Goal: Transaction & Acquisition: Purchase product/service

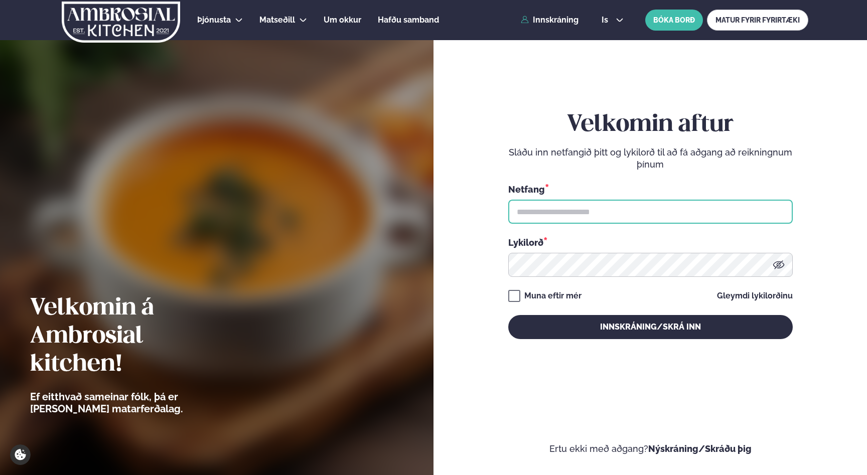
click at [608, 222] on input "text" at bounding box center [650, 212] width 284 height 24
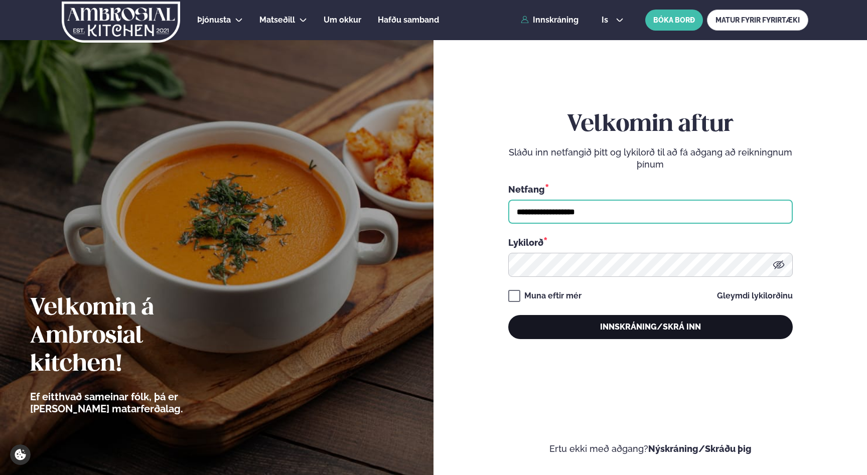
type input "**********"
click at [631, 323] on button "Innskráning/Skrá inn" at bounding box center [650, 327] width 284 height 24
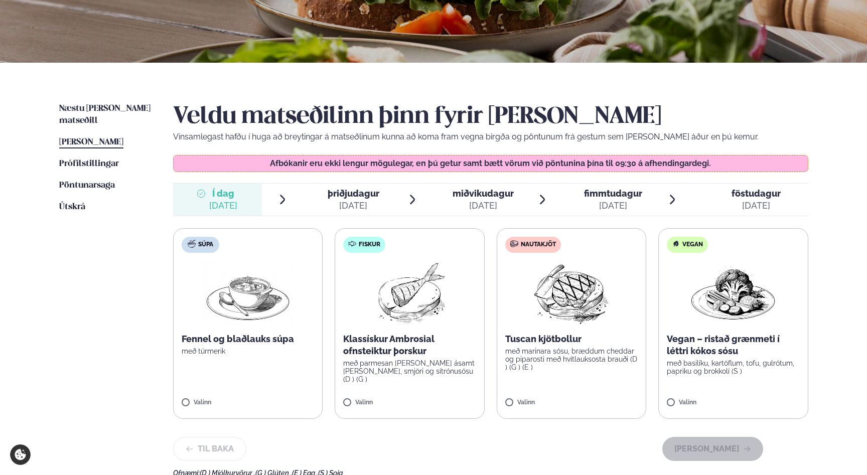
scroll to position [163, 0]
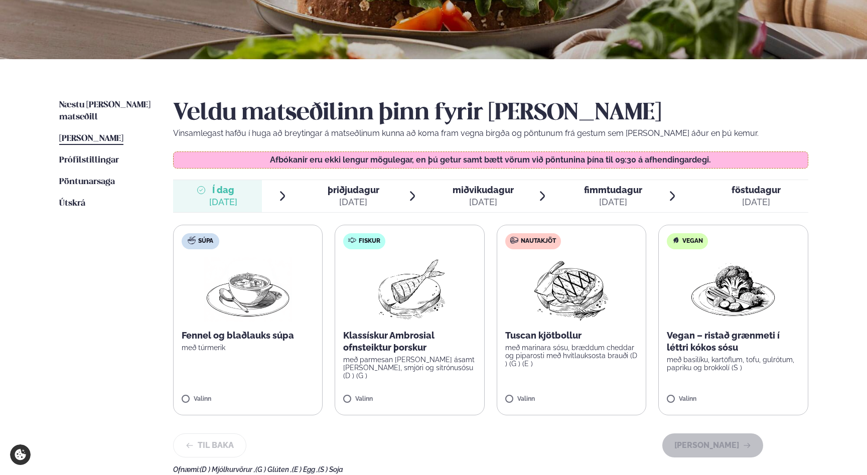
click at [553, 366] on p "með marinara sósu, bræddum cheddar og piparosti með hvítlauksosta brauði (D ) (…" at bounding box center [571, 356] width 133 height 24
click at [742, 445] on button "[PERSON_NAME]" at bounding box center [712, 445] width 101 height 24
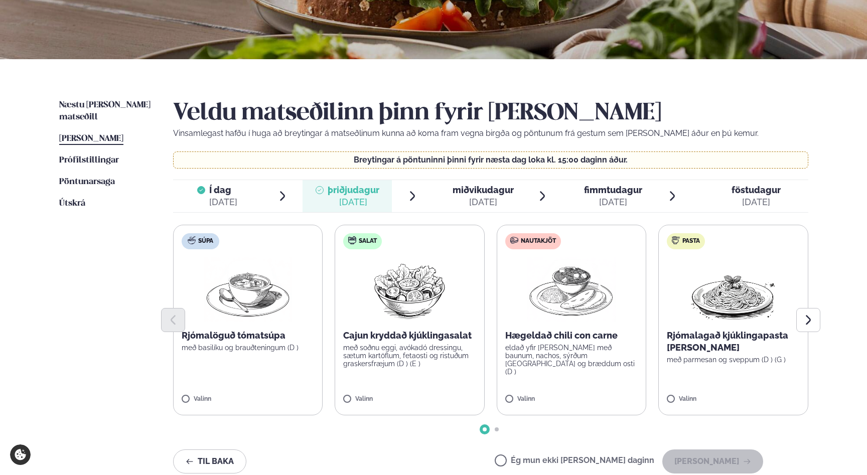
click at [594, 389] on label "Nautakjöt Hægeldað chili con carne eldað yfir [PERSON_NAME] með baunum, nachos,…" at bounding box center [572, 320] width 150 height 191
click at [720, 385] on label "Pasta Rjómalagað kjúklingapasta [PERSON_NAME] með parmesan og sveppum (D ) (G )…" at bounding box center [733, 320] width 150 height 191
click at [556, 394] on div at bounding box center [542, 394] width 38 height 20
click at [707, 394] on icon at bounding box center [703, 395] width 10 height 10
click at [571, 457] on label "Ég mun ekki [PERSON_NAME] daginn" at bounding box center [575, 462] width 160 height 11
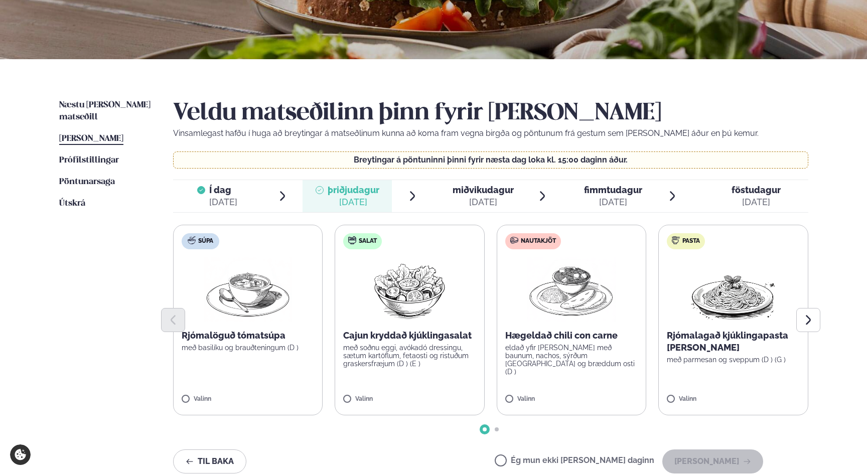
click at [617, 460] on label "Ég mun ekki [PERSON_NAME] daginn" at bounding box center [575, 462] width 160 height 11
click at [717, 461] on button "[PERSON_NAME]" at bounding box center [712, 462] width 101 height 24
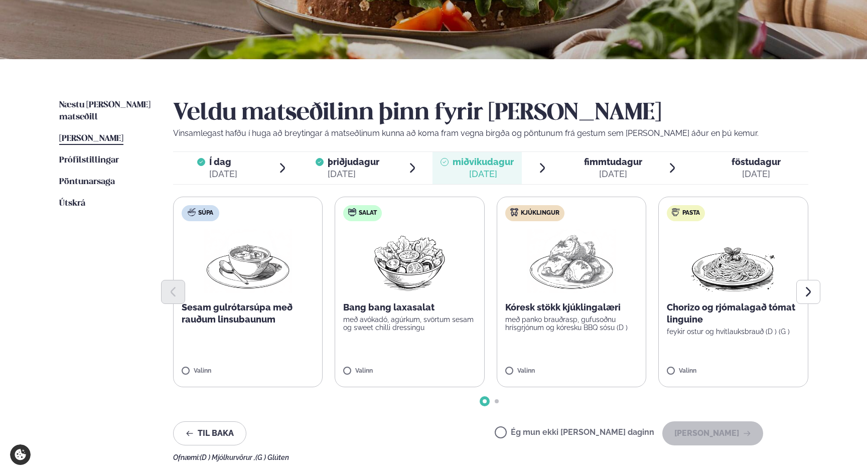
drag, startPoint x: 606, startPoint y: 436, endPoint x: 655, endPoint y: 435, distance: 48.7
click at [607, 435] on label "Ég mun ekki [PERSON_NAME] daginn" at bounding box center [575, 433] width 160 height 11
click at [600, 433] on label "Ég mun ekki [PERSON_NAME] daginn" at bounding box center [575, 433] width 160 height 11
click at [708, 433] on button "[PERSON_NAME]" at bounding box center [712, 433] width 101 height 24
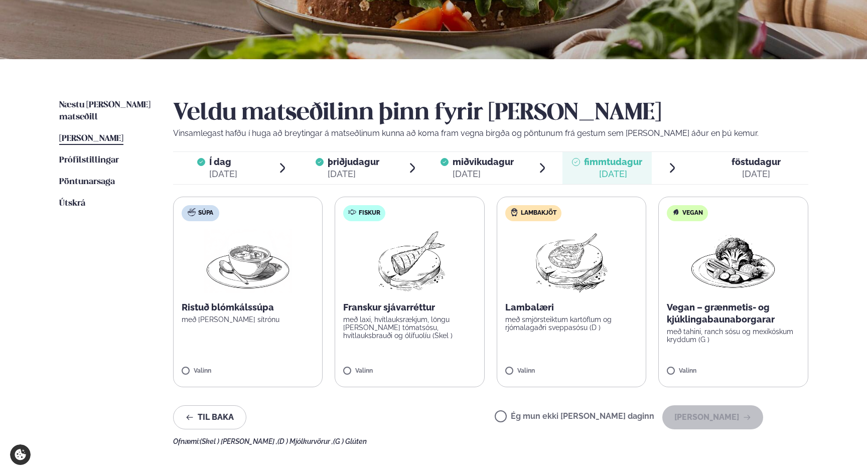
click at [604, 415] on label "Ég mun ekki [PERSON_NAME] daginn" at bounding box center [575, 417] width 160 height 11
click at [728, 420] on button "[PERSON_NAME]" at bounding box center [712, 417] width 101 height 24
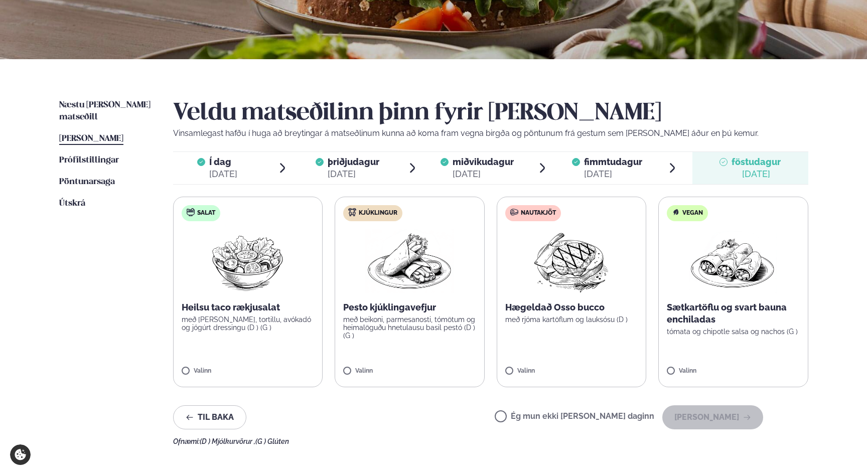
click at [593, 361] on label "Nautakjöt Hægeldað Osso bucco með rjóma kartöflum og lauksósu (D ) Valinn" at bounding box center [572, 292] width 150 height 191
click at [707, 413] on button "[PERSON_NAME]" at bounding box center [712, 417] width 101 height 24
